Goal: Check status

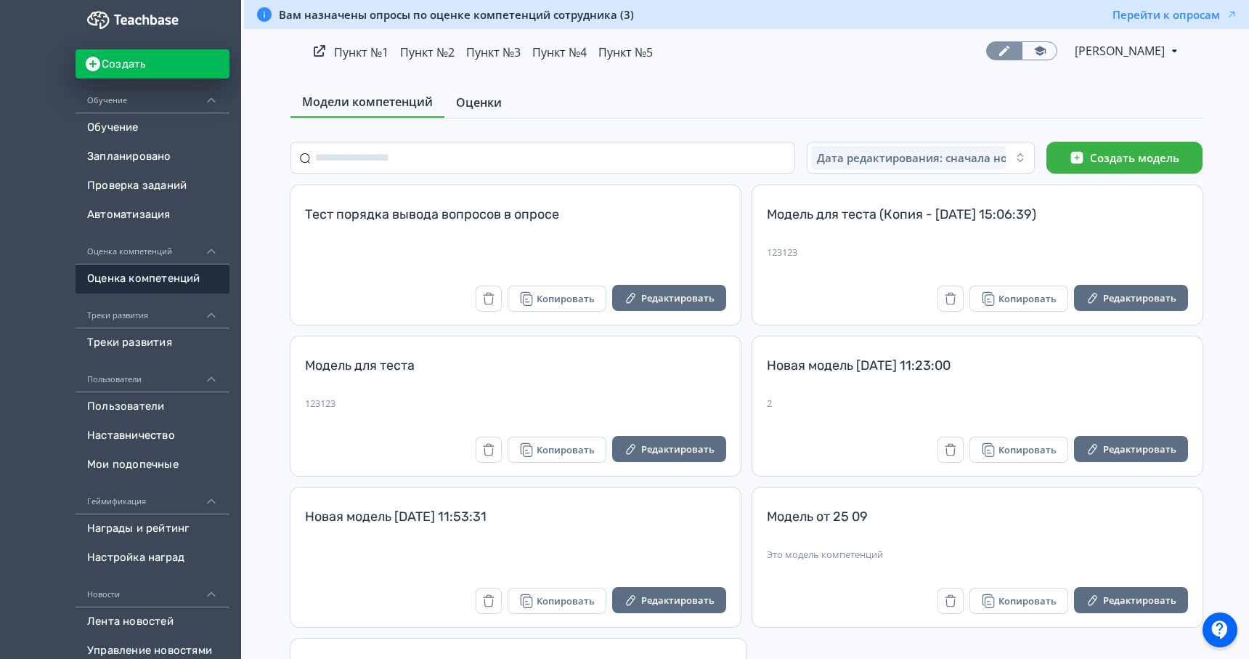
click at [503, 110] on link "Оценки" at bounding box center [479, 102] width 69 height 29
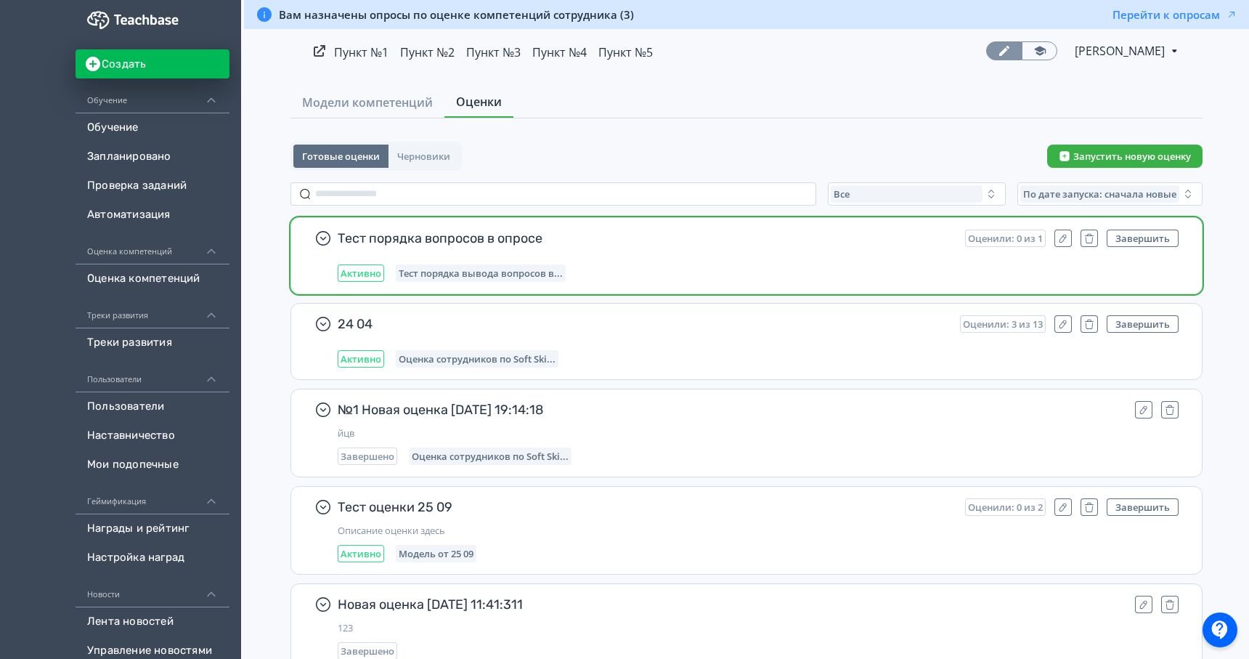
click at [763, 265] on div "Активно Тест порядка вывода вопросов в..." at bounding box center [758, 272] width 841 height 17
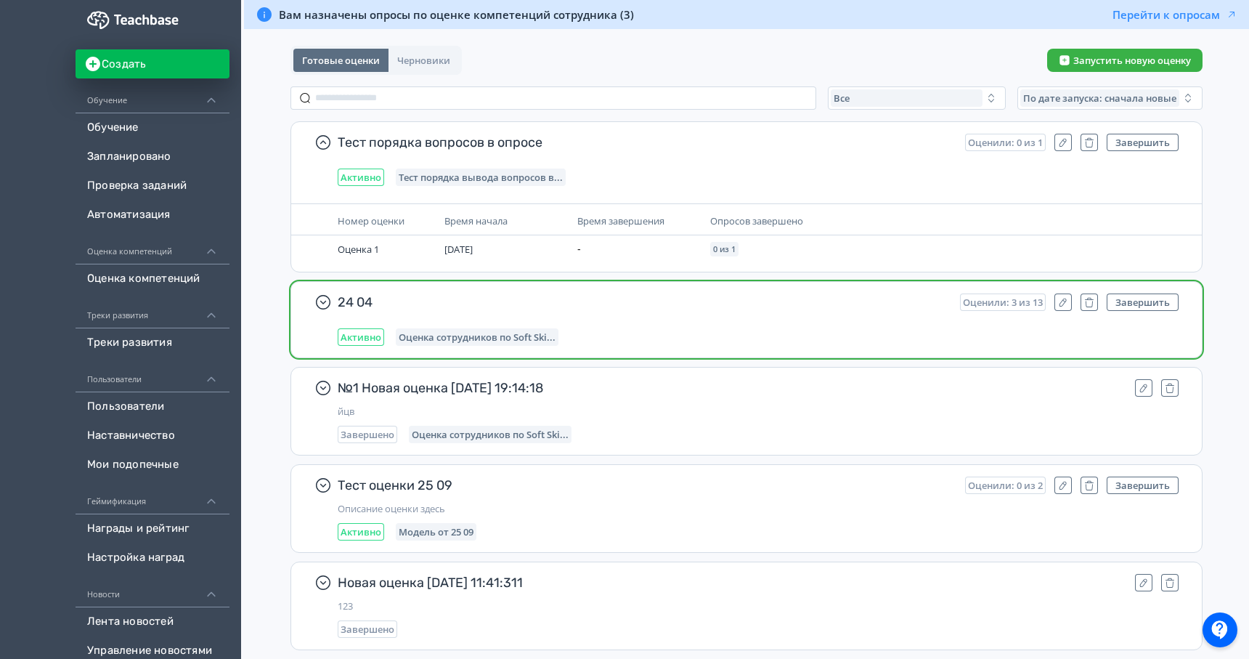
scroll to position [139, 0]
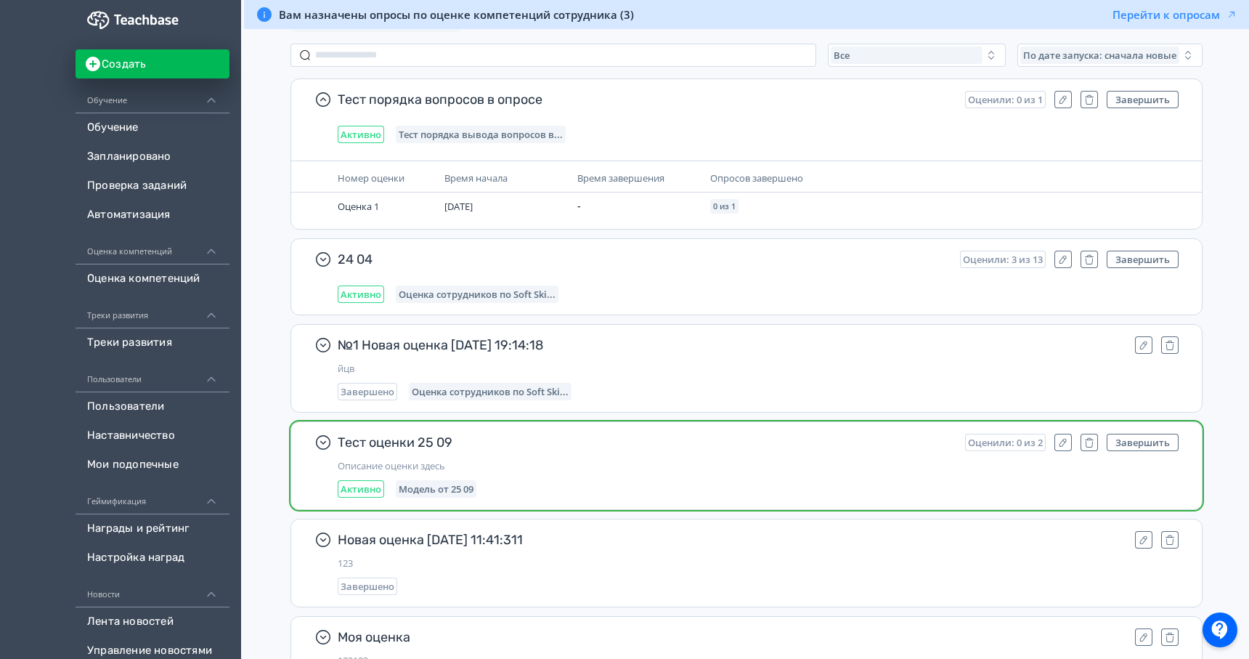
click at [793, 446] on span "Тест оценки 25 09" at bounding box center [646, 442] width 616 height 17
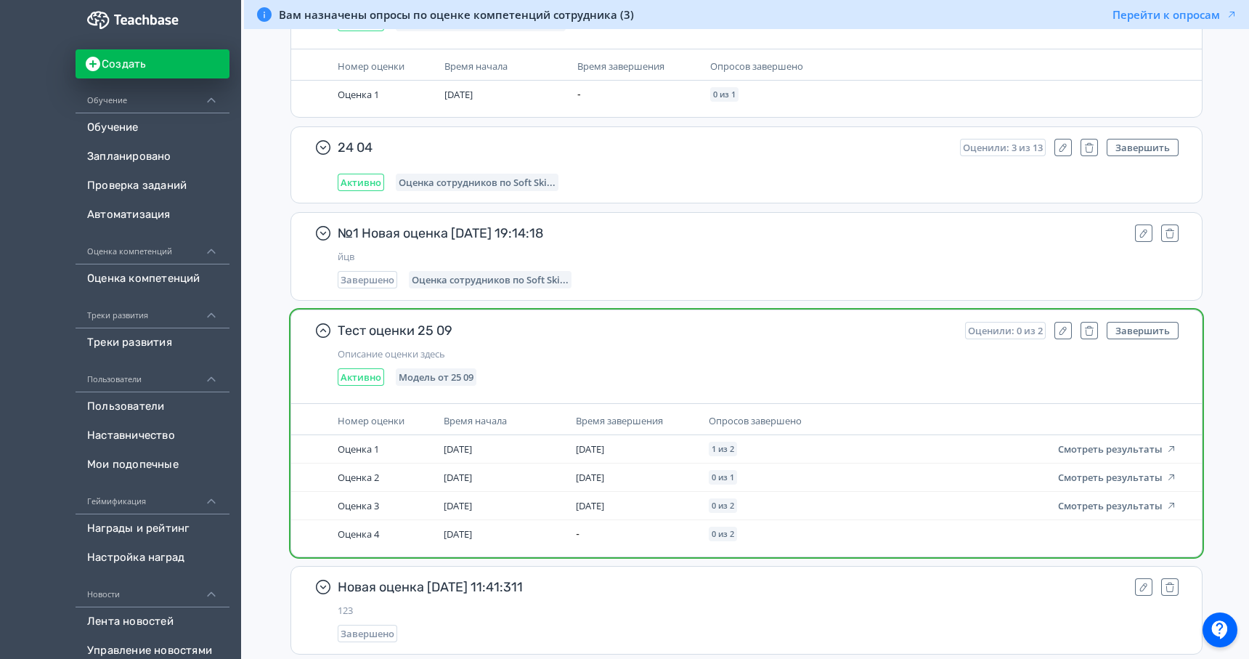
scroll to position [335, 0]
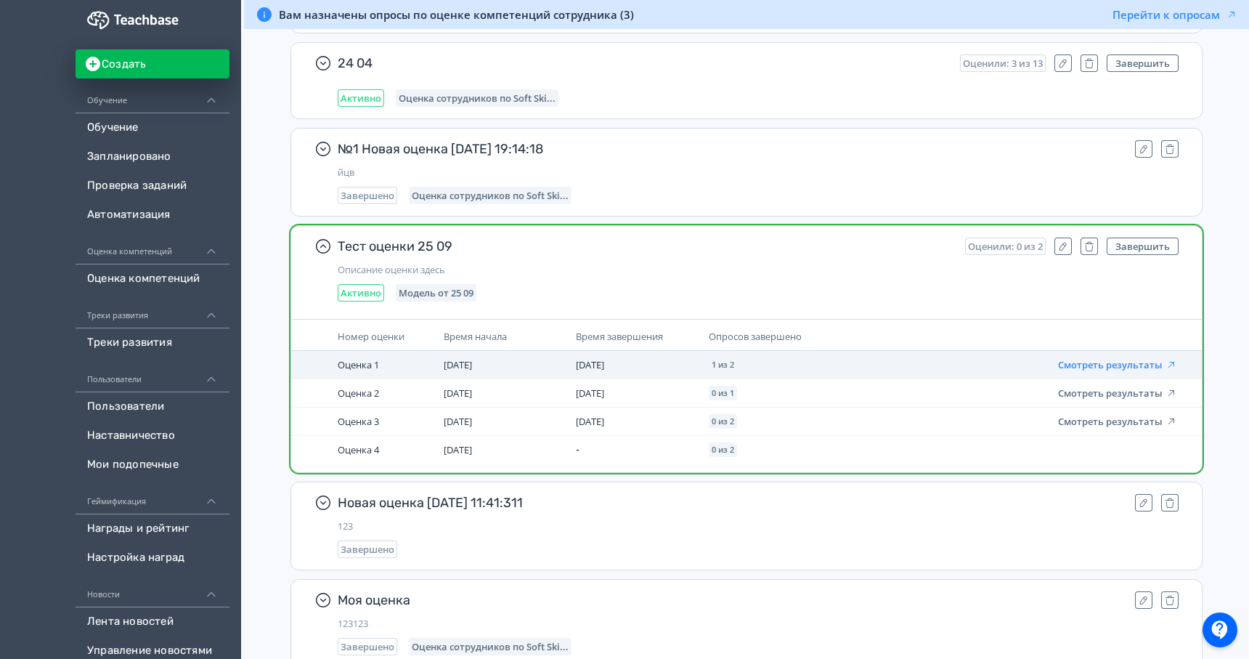
click at [1101, 365] on button "Смотреть результаты" at bounding box center [1117, 365] width 119 height 12
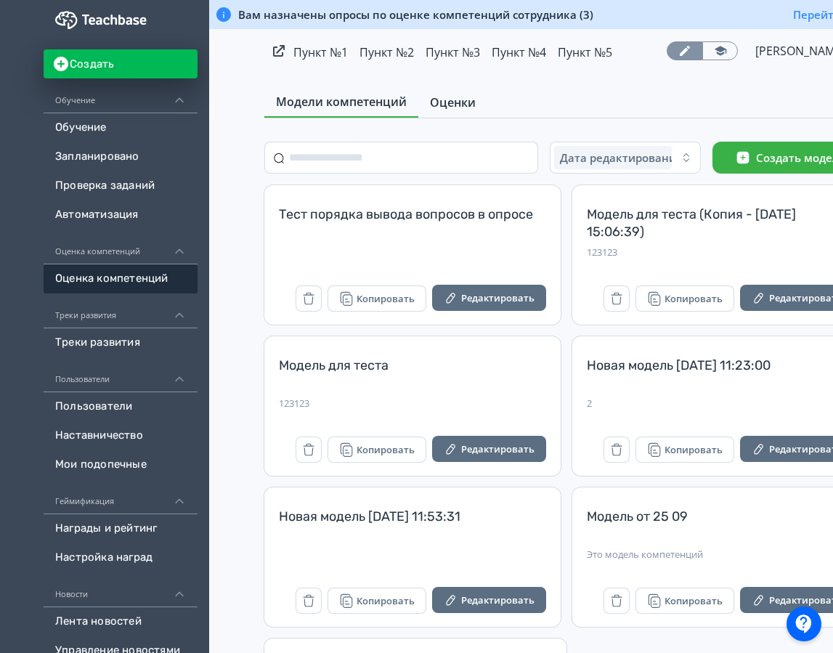
click at [435, 100] on span "Оценки" at bounding box center [453, 102] width 46 height 17
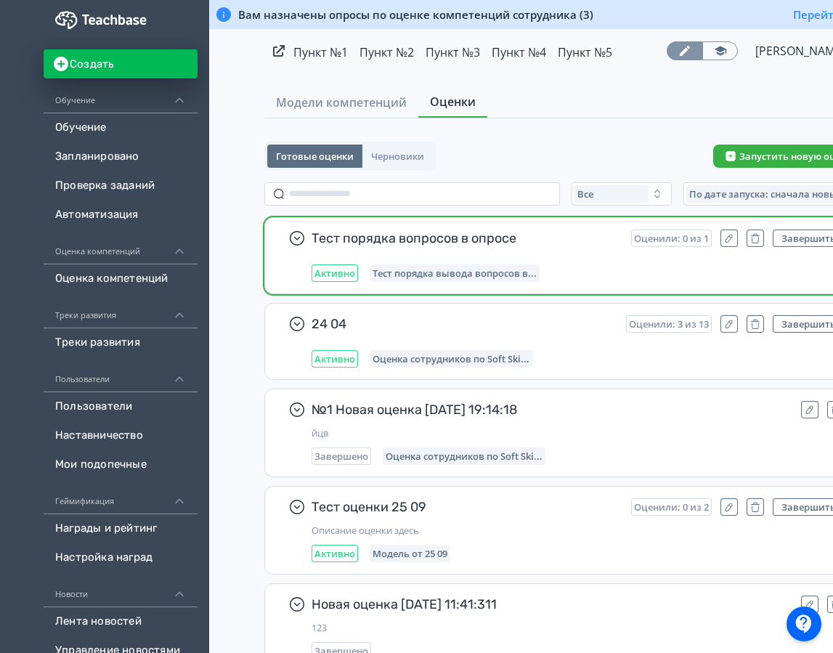
click at [528, 264] on div "Тест порядка вопросов в опросе Оценили: 0 из 1 Завершить Активно Тест порядка в…" at bounding box center [578, 256] width 533 height 52
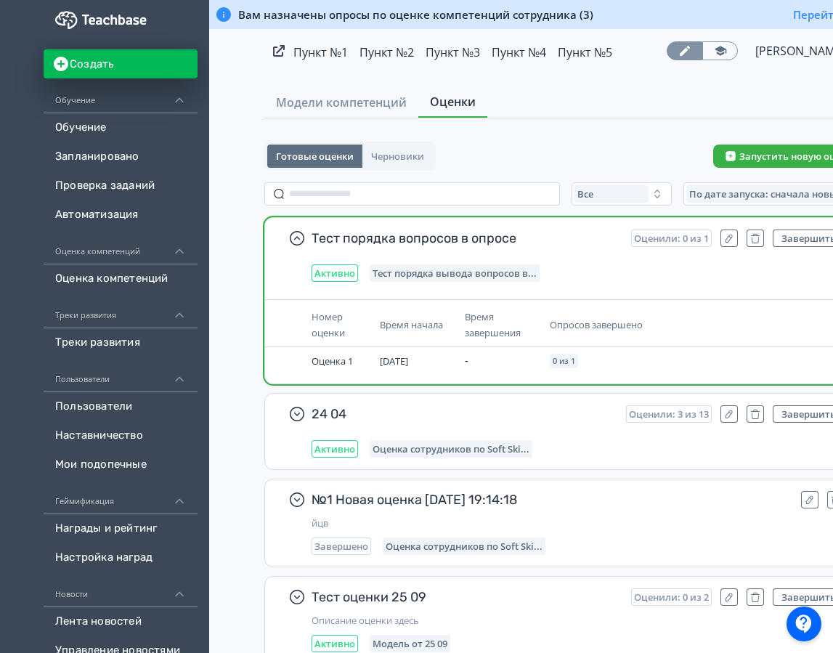
scroll to position [0, 97]
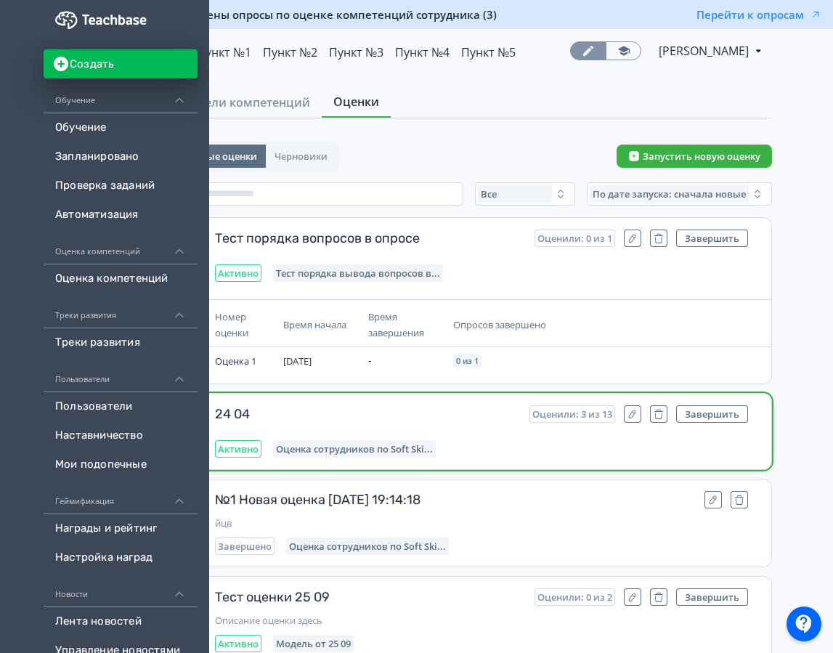
click at [630, 448] on div "Активно Оценка сотрудников по Soft Ski..." at bounding box center [481, 448] width 533 height 17
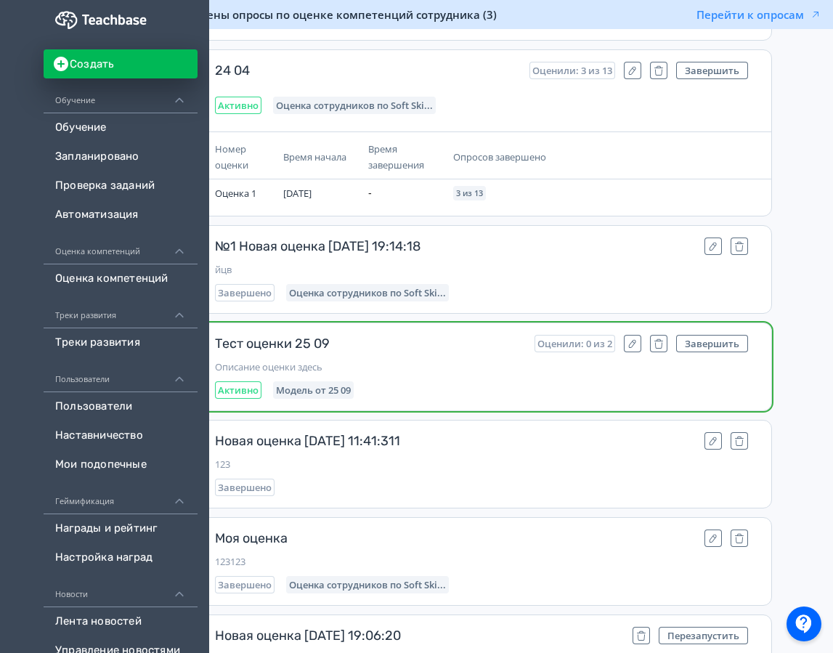
click at [621, 408] on div "Тест оценки 25 09 Оценили: 0 из 2 Завершить Описание оценки здесь Активно Модел…" at bounding box center [470, 366] width 603 height 87
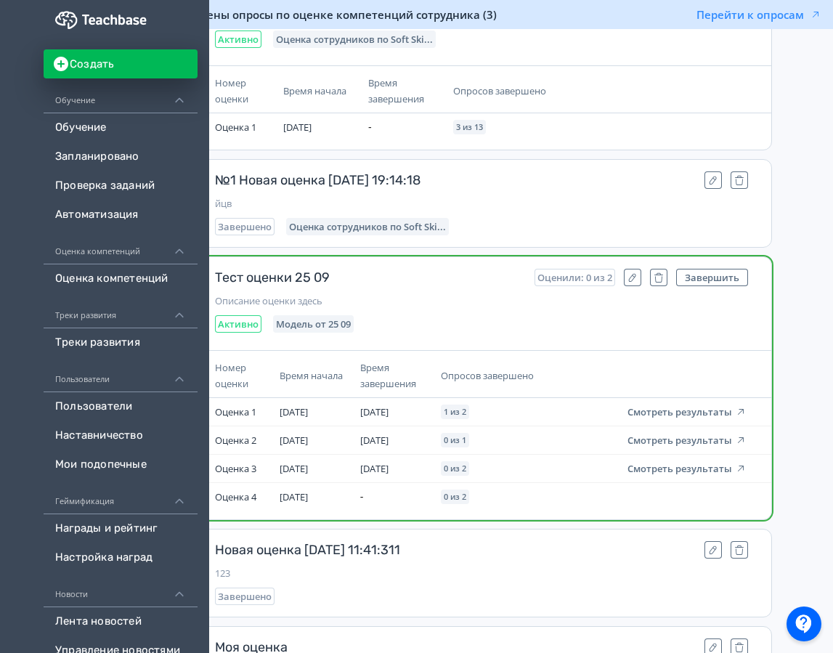
scroll to position [420, 97]
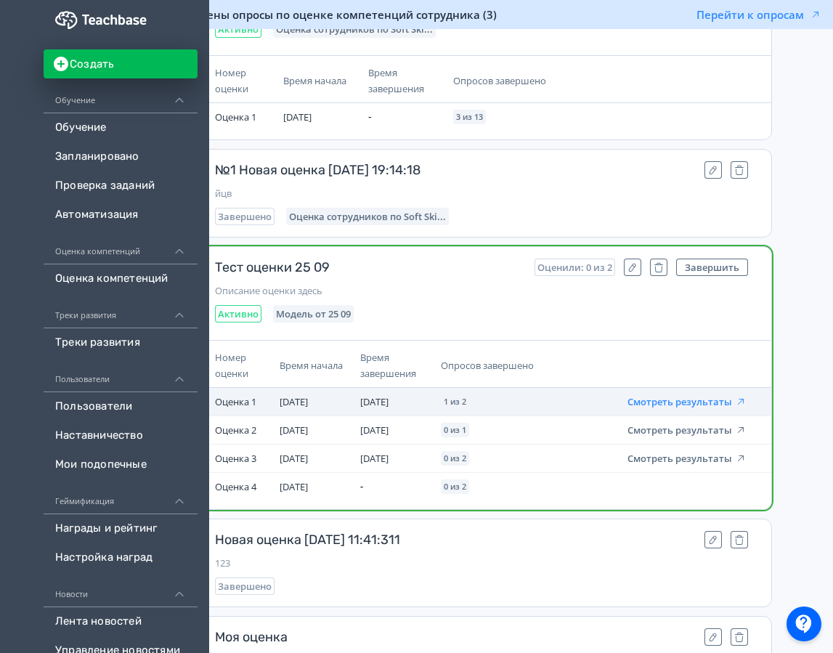
click at [684, 405] on button "Смотреть результаты" at bounding box center [687, 402] width 119 height 12
